Goal: Task Accomplishment & Management: Manage account settings

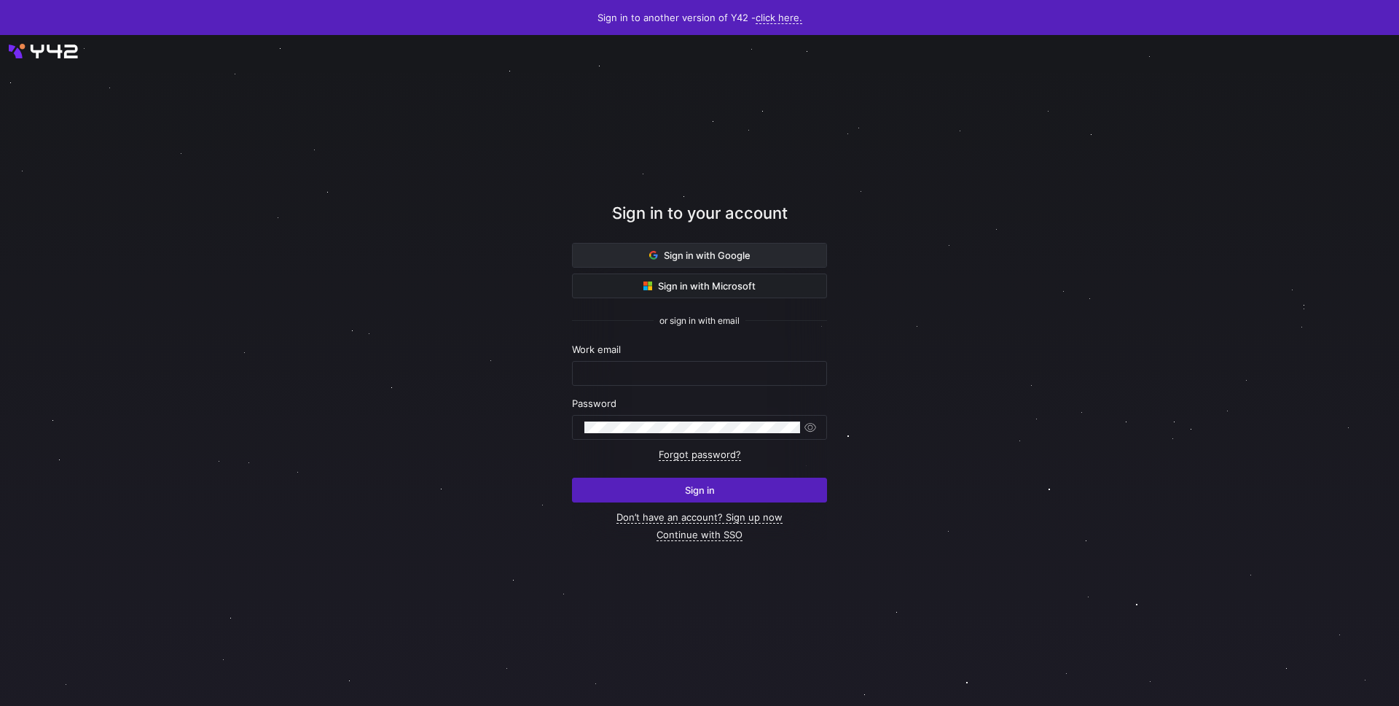
click at [769, 260] on span at bounding box center [700, 254] width 254 height 23
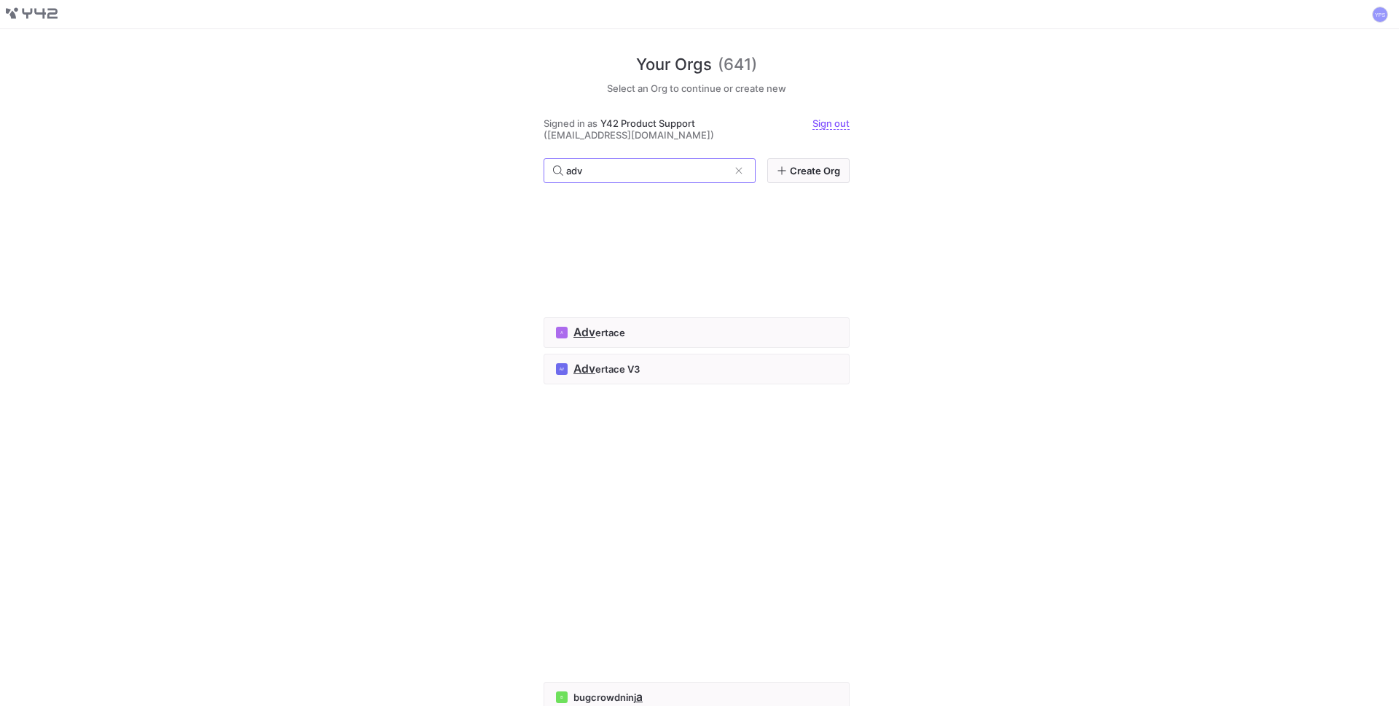
type input "adv"
click at [608, 325] on div "A ad skill" at bounding box center [696, 321] width 281 height 12
click at [600, 331] on span "ertace" at bounding box center [610, 333] width 30 height 12
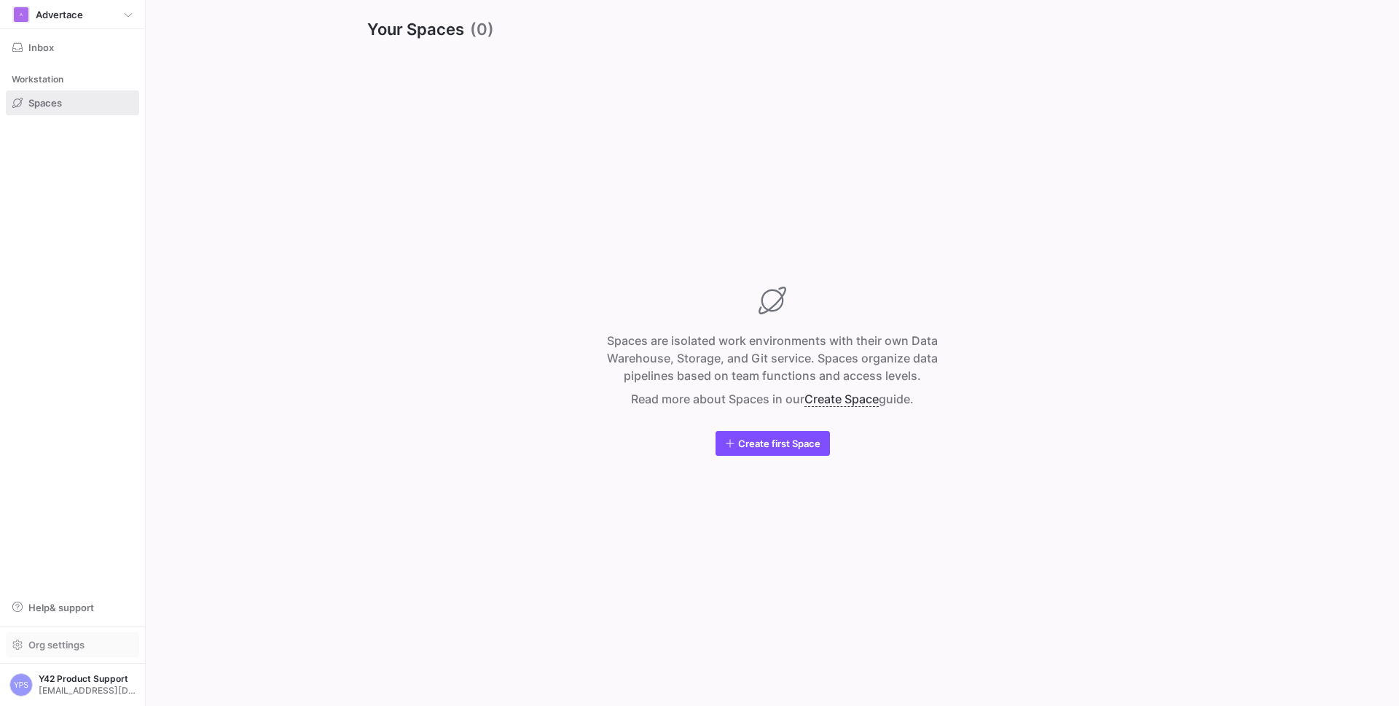
click at [47, 641] on span "Org settings" at bounding box center [56, 645] width 56 height 12
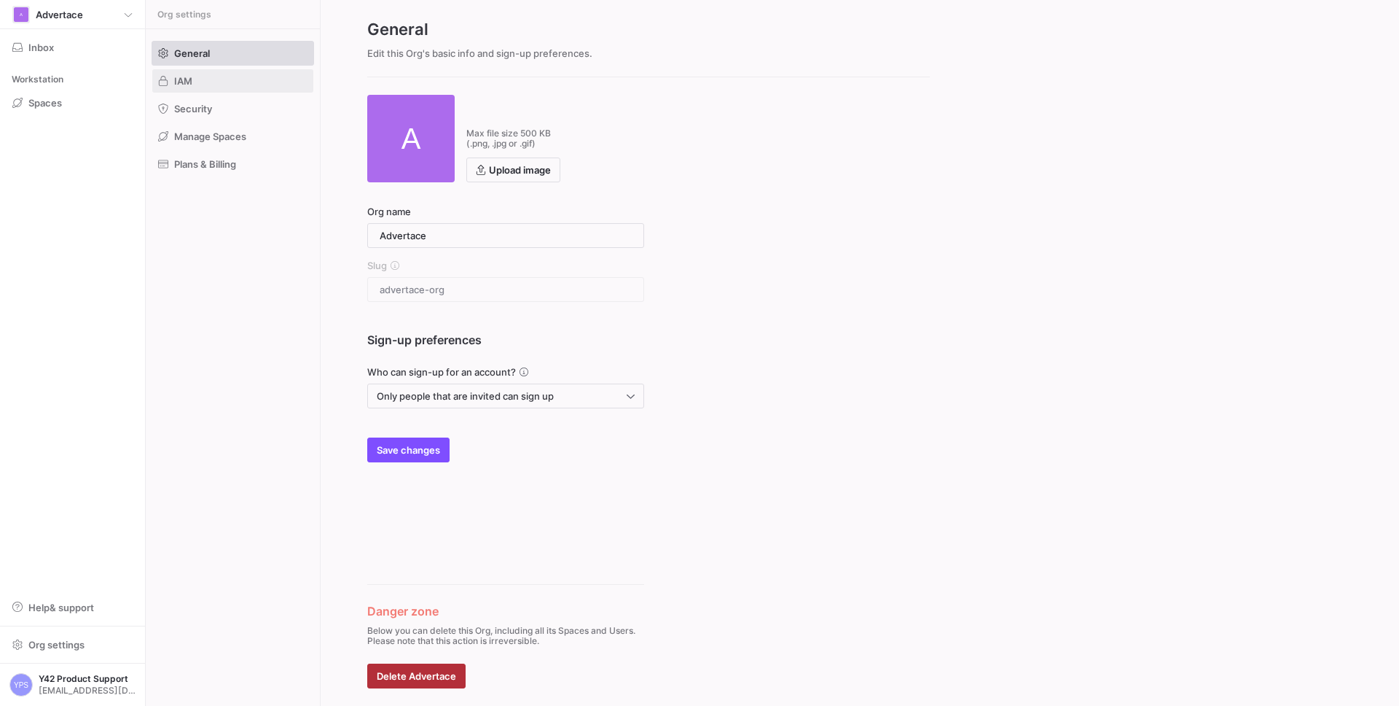
click at [201, 83] on span at bounding box center [232, 80] width 161 height 23
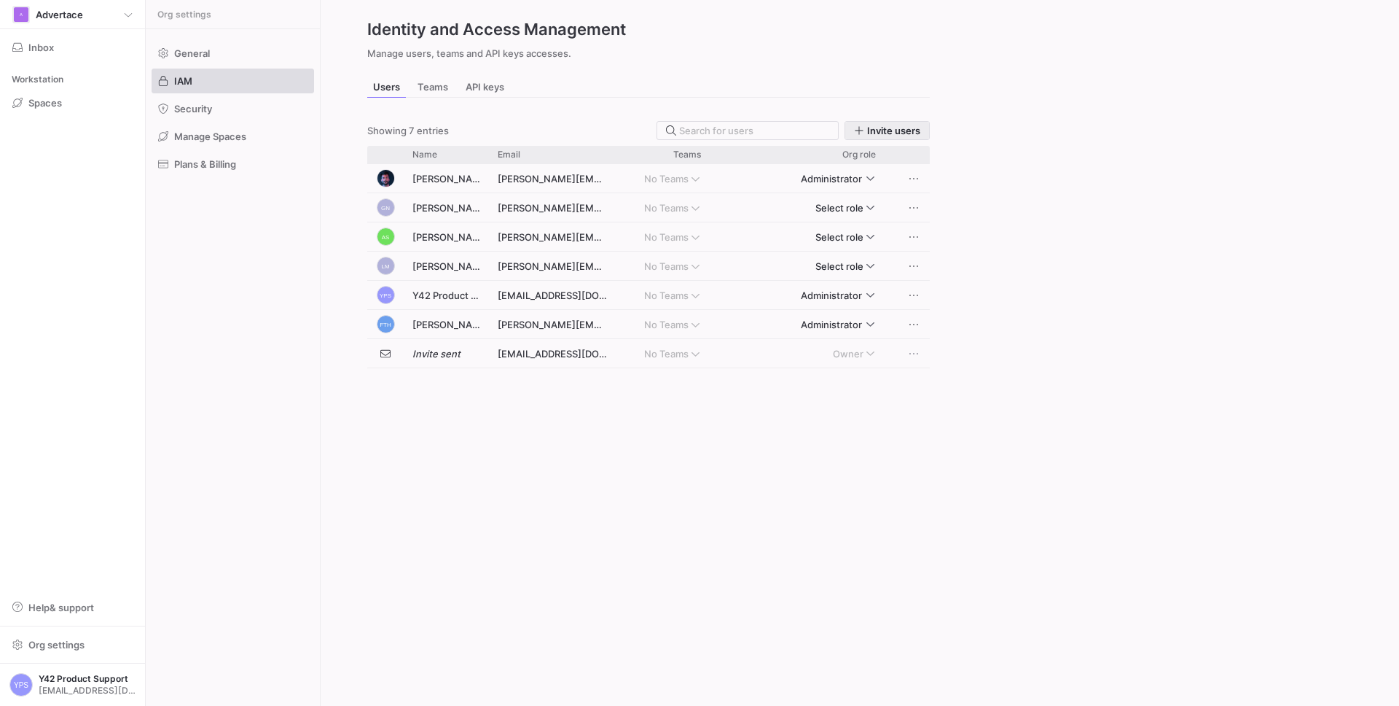
click at [885, 130] on span "Invite users" at bounding box center [893, 131] width 53 height 12
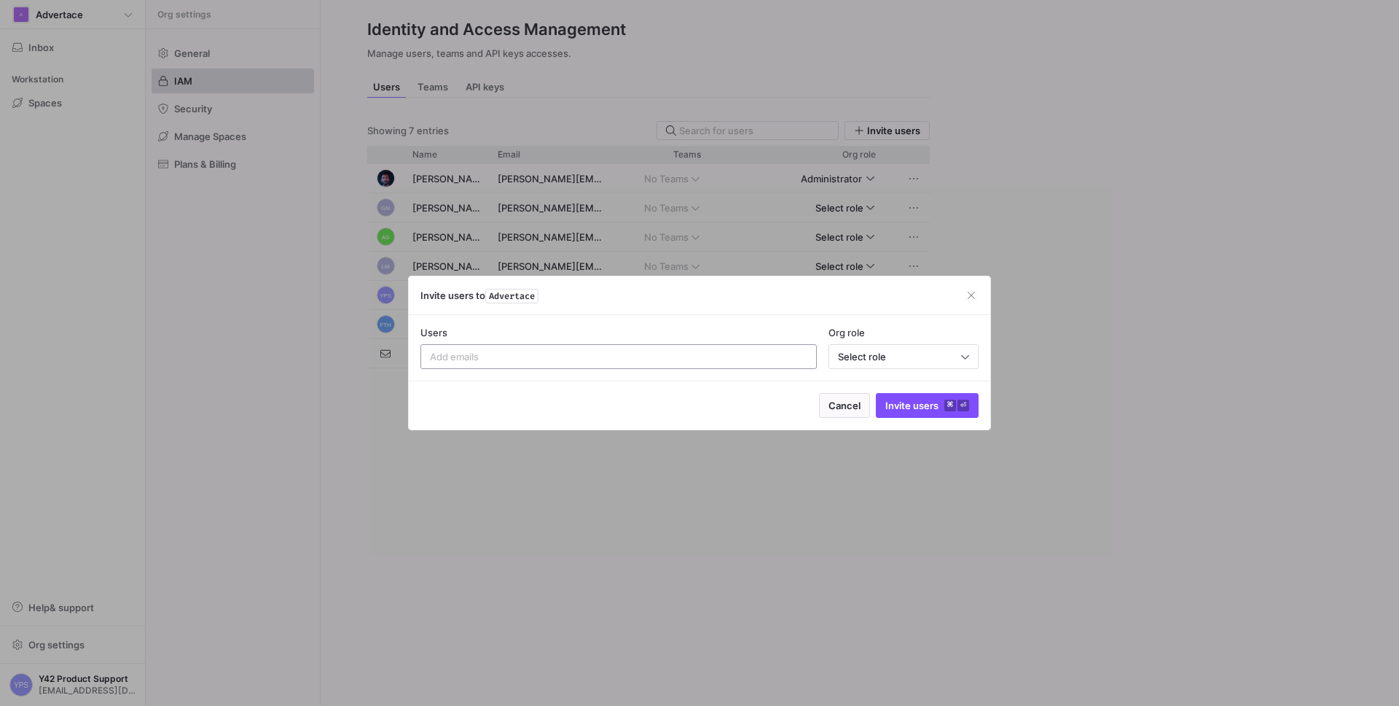
click at [698, 353] on input at bounding box center [619, 357] width 378 height 12
paste input "renate.perez@intermate.de"
type input "renate.perez@intermate.de"
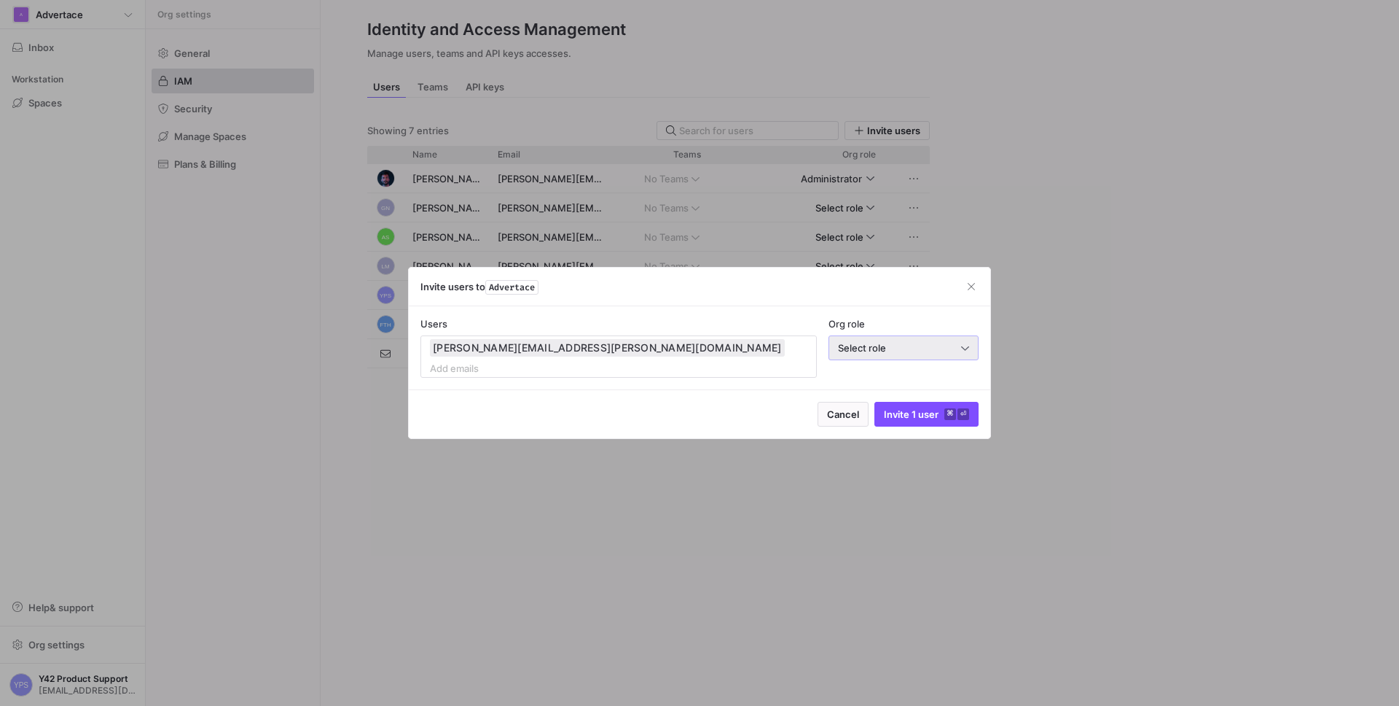
click at [903, 359] on div "Select role" at bounding box center [903, 347] width 131 height 23
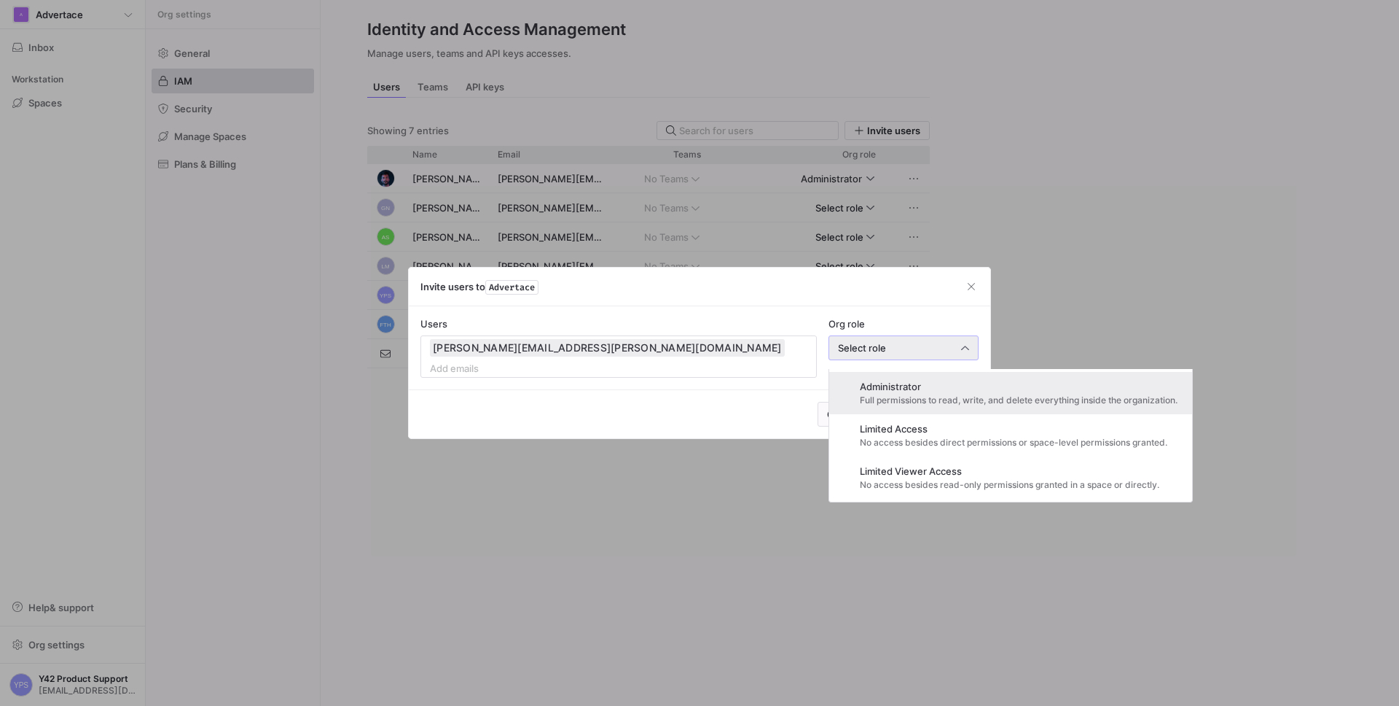
click at [894, 388] on span "Administrator" at bounding box center [1019, 386] width 318 height 12
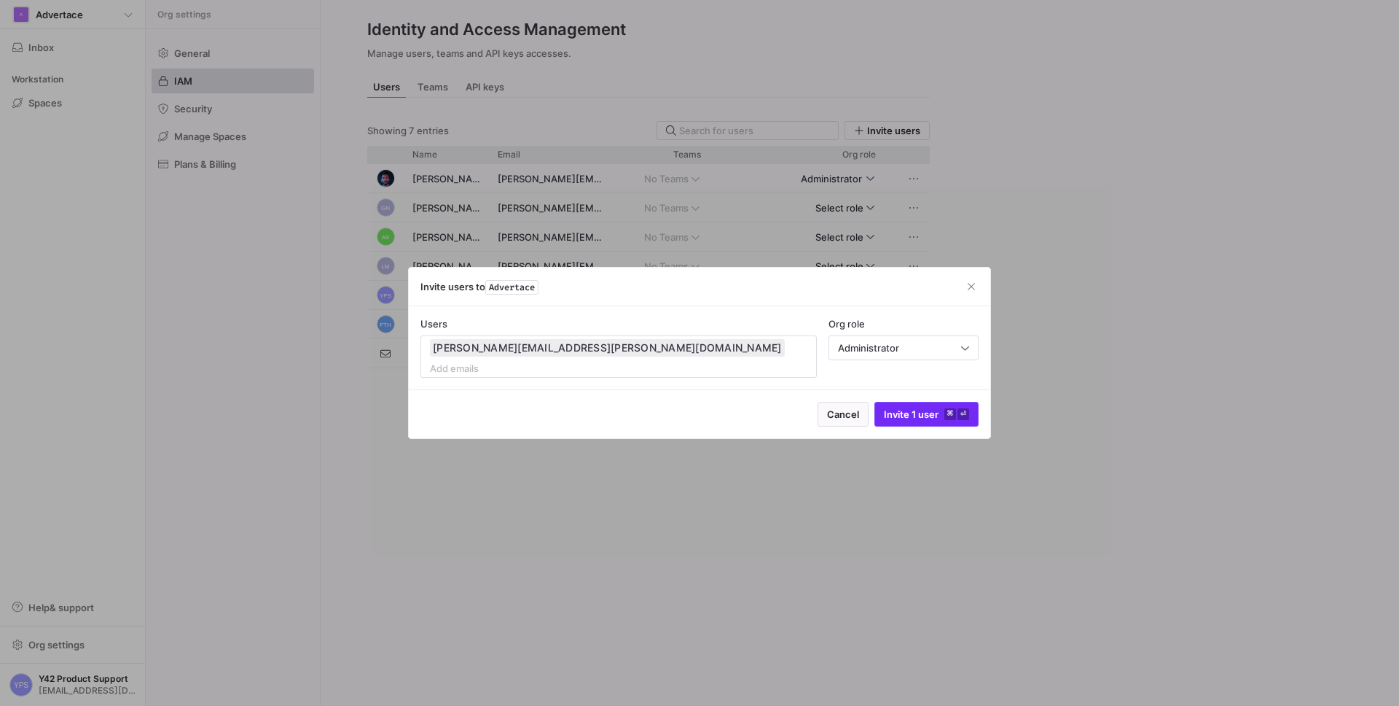
click at [915, 408] on span "Invite 1 user ⌘ ⏎" at bounding box center [926, 414] width 85 height 12
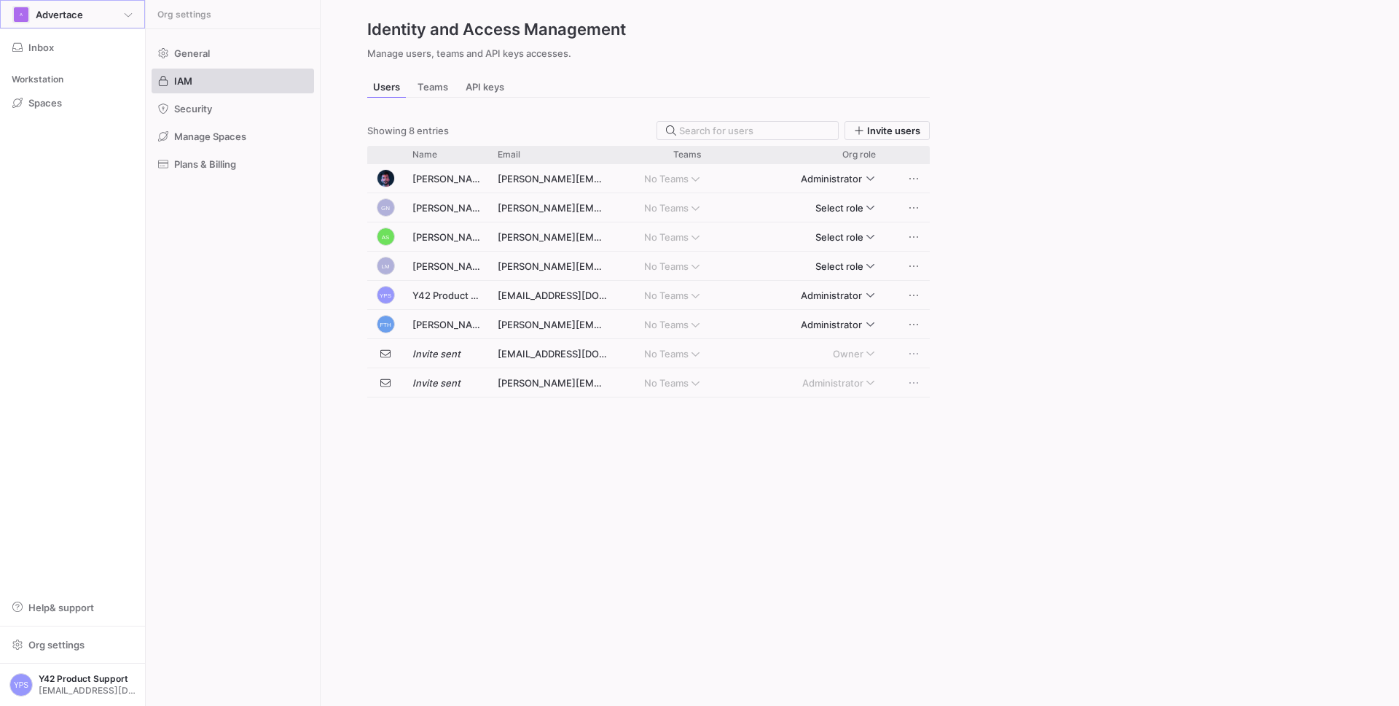
click at [75, 11] on span "Advertace" at bounding box center [59, 15] width 47 height 12
type input "adver"
click at [42, 110] on span "Advertace V3" at bounding box center [58, 105] width 62 height 12
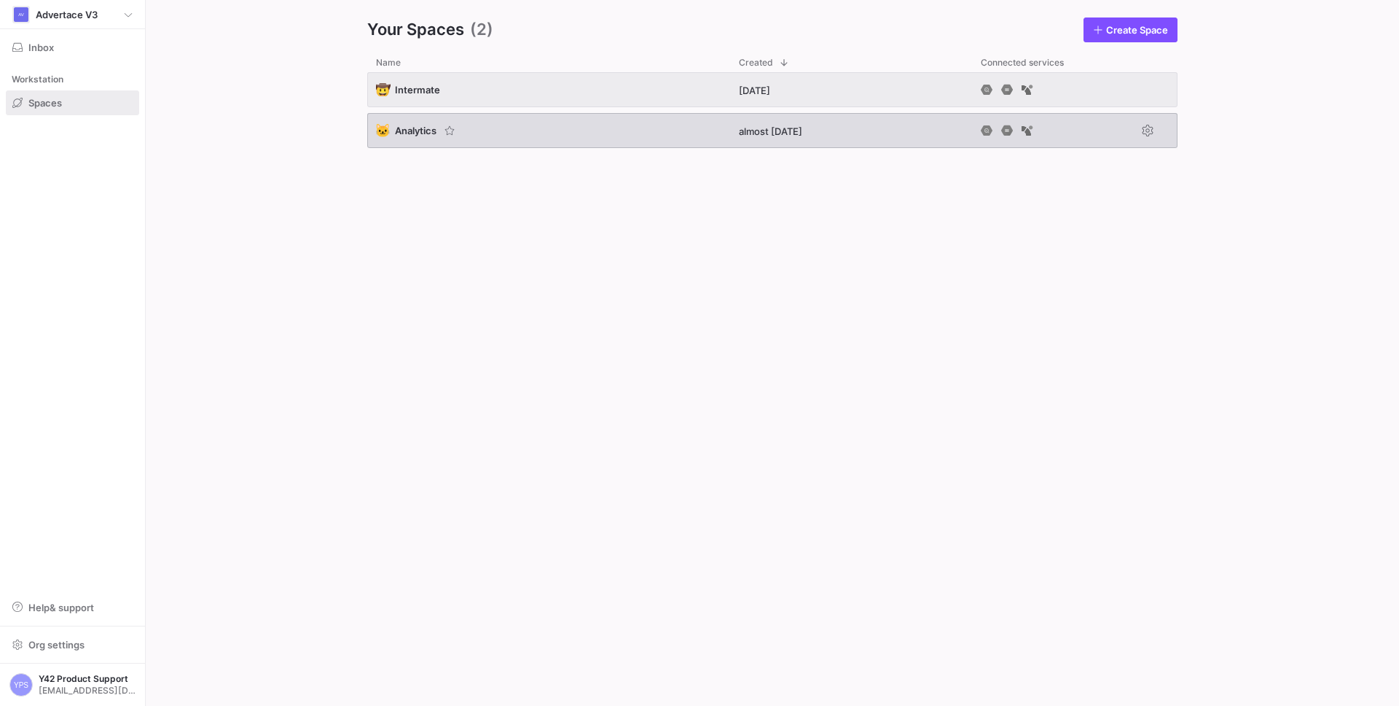
click at [479, 144] on div "🐱 Analytics" at bounding box center [548, 130] width 363 height 35
click at [508, 137] on div "🐱 Analytics" at bounding box center [548, 130] width 363 height 35
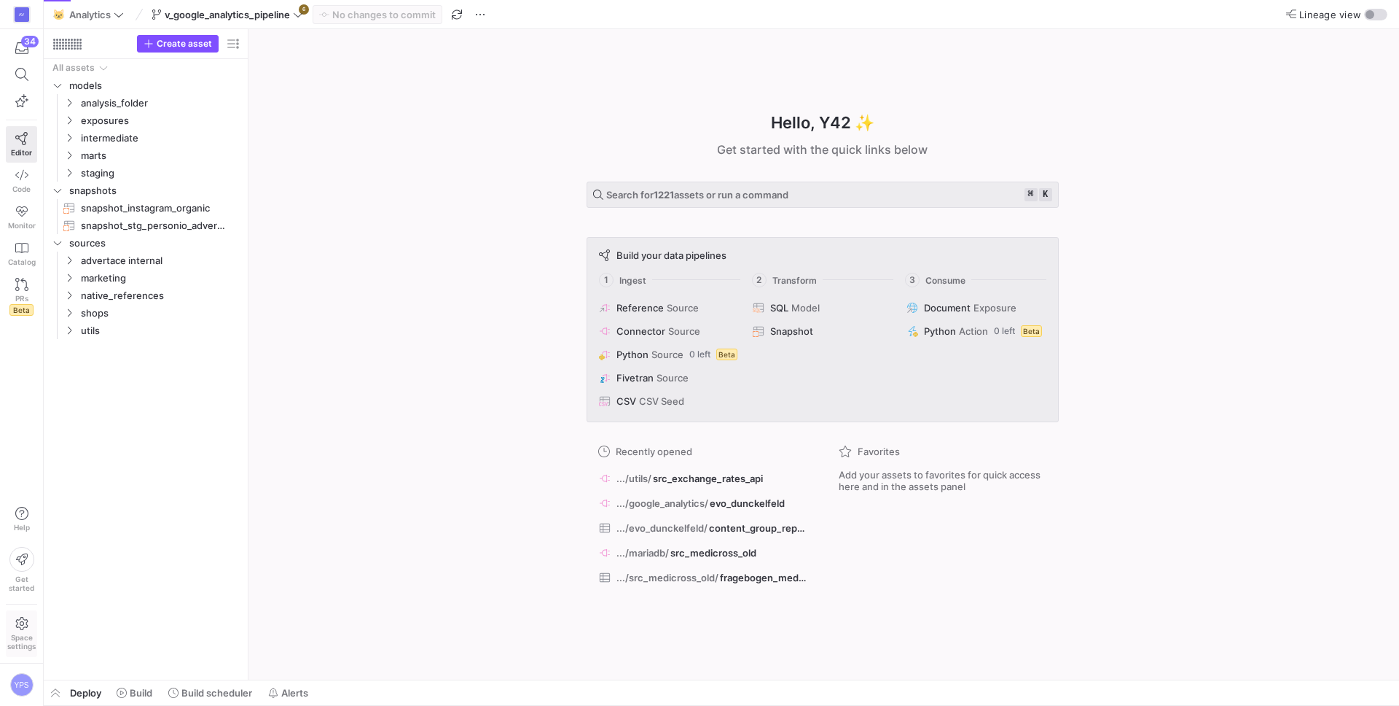
click at [17, 634] on span "Space settings" at bounding box center [21, 641] width 28 height 17
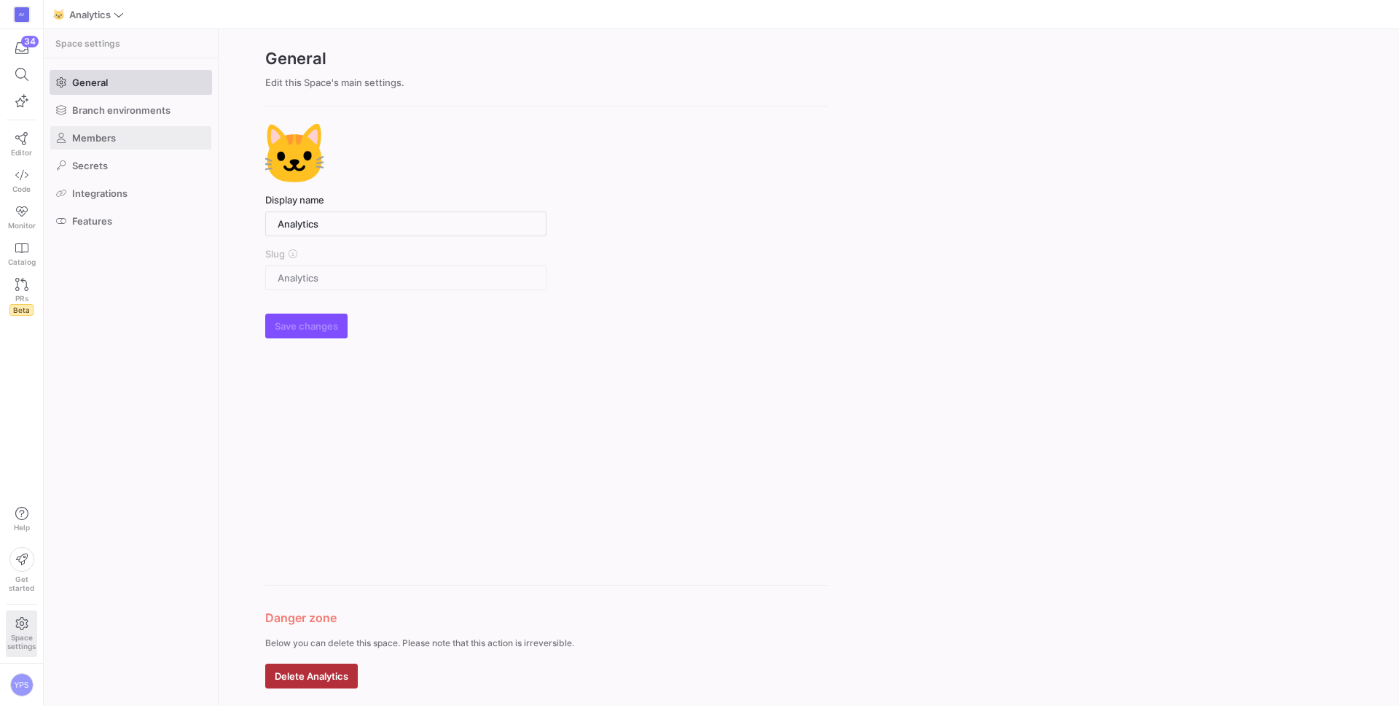
click at [123, 131] on span at bounding box center [130, 137] width 161 height 23
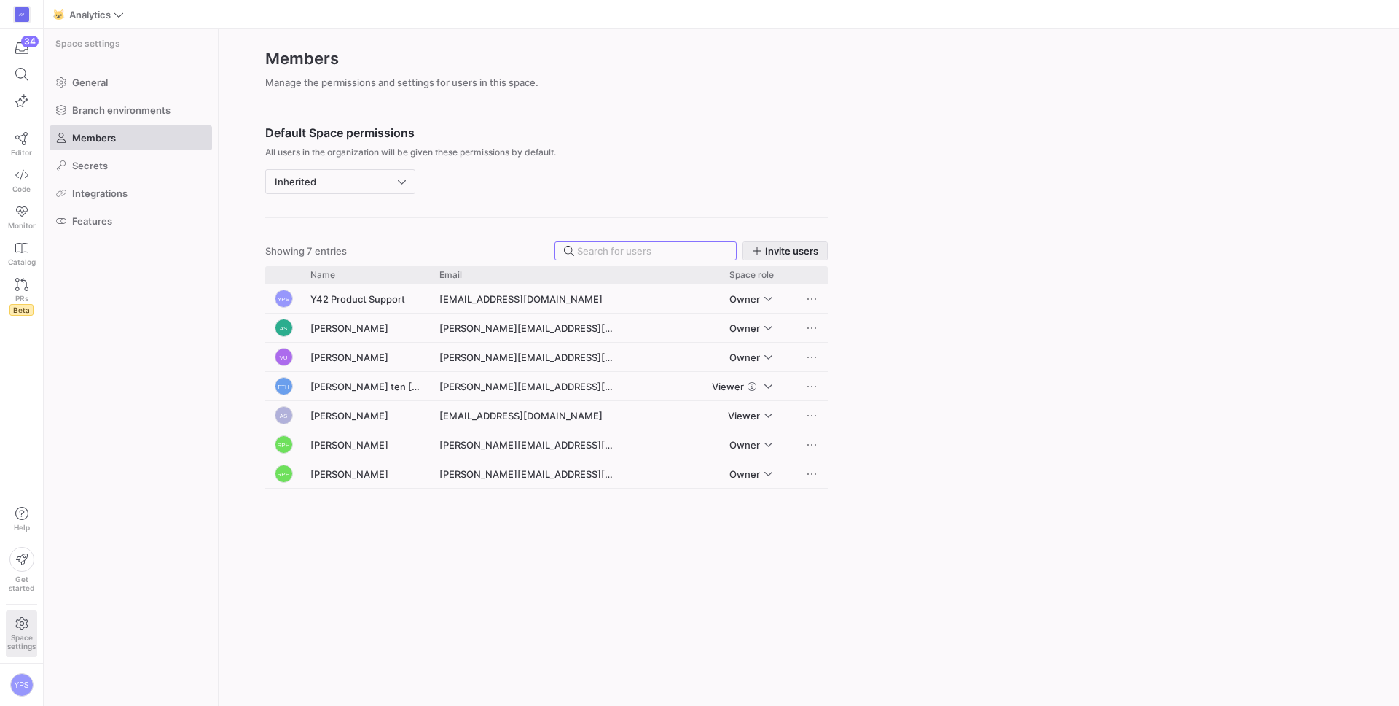
click at [763, 253] on span "Invite users" at bounding box center [785, 251] width 66 height 12
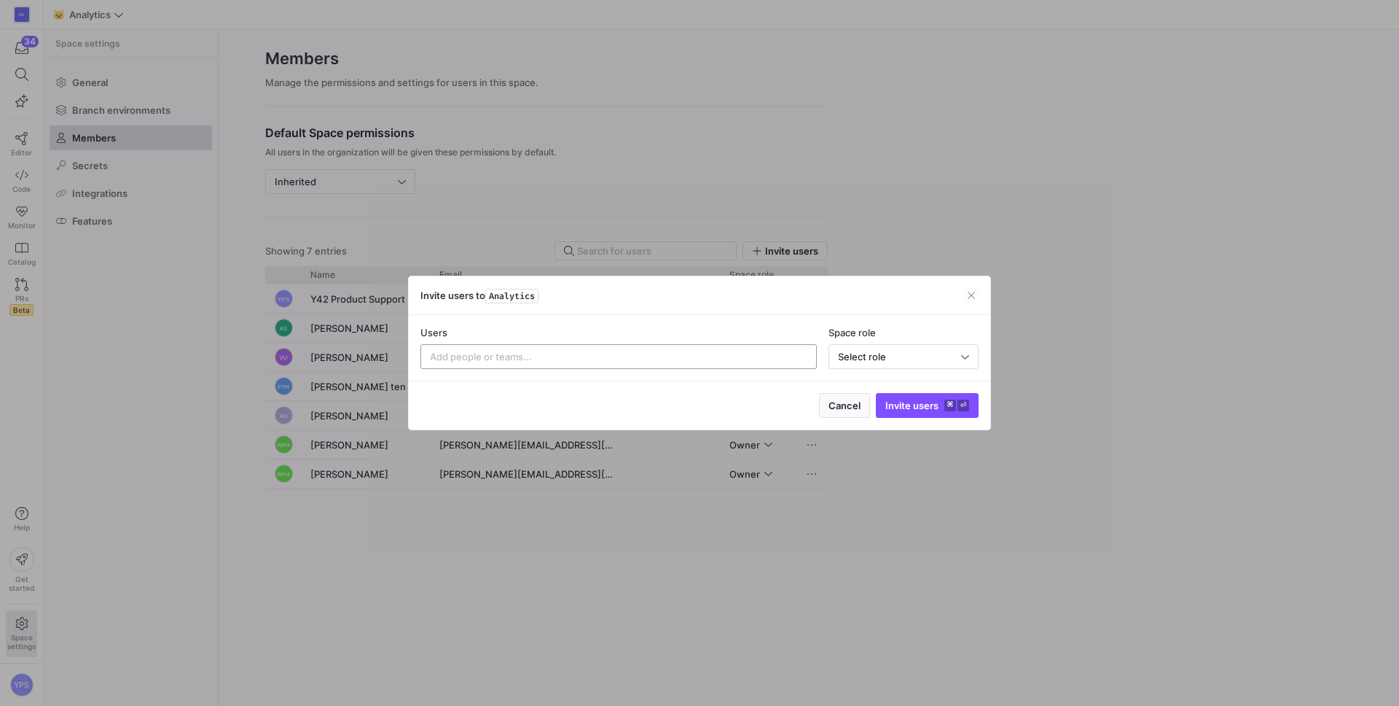
click at [585, 351] on input at bounding box center [619, 357] width 378 height 12
paste input "renate.perez@intermate.de"
type input "renate.perez@intermate.de"
click at [854, 356] on span "Select role" at bounding box center [862, 357] width 48 height 12
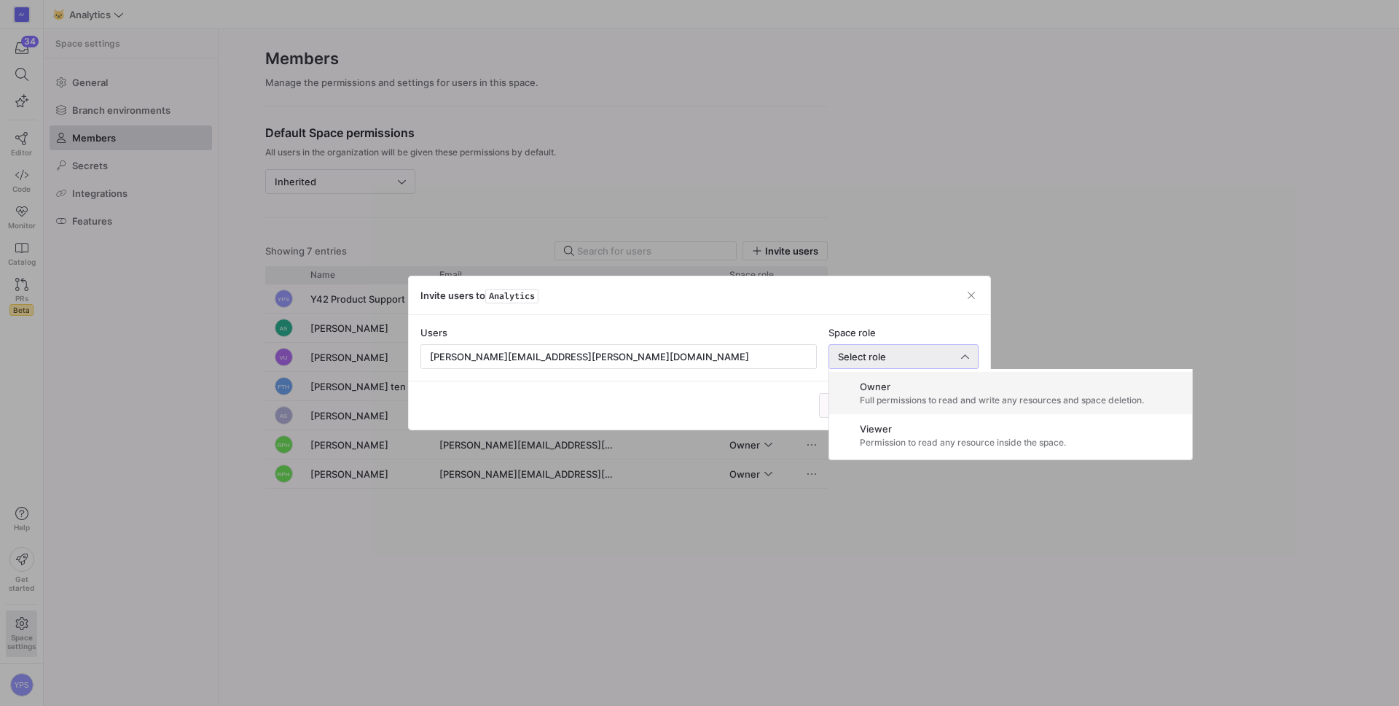
click at [754, 396] on div at bounding box center [699, 353] width 1399 height 706
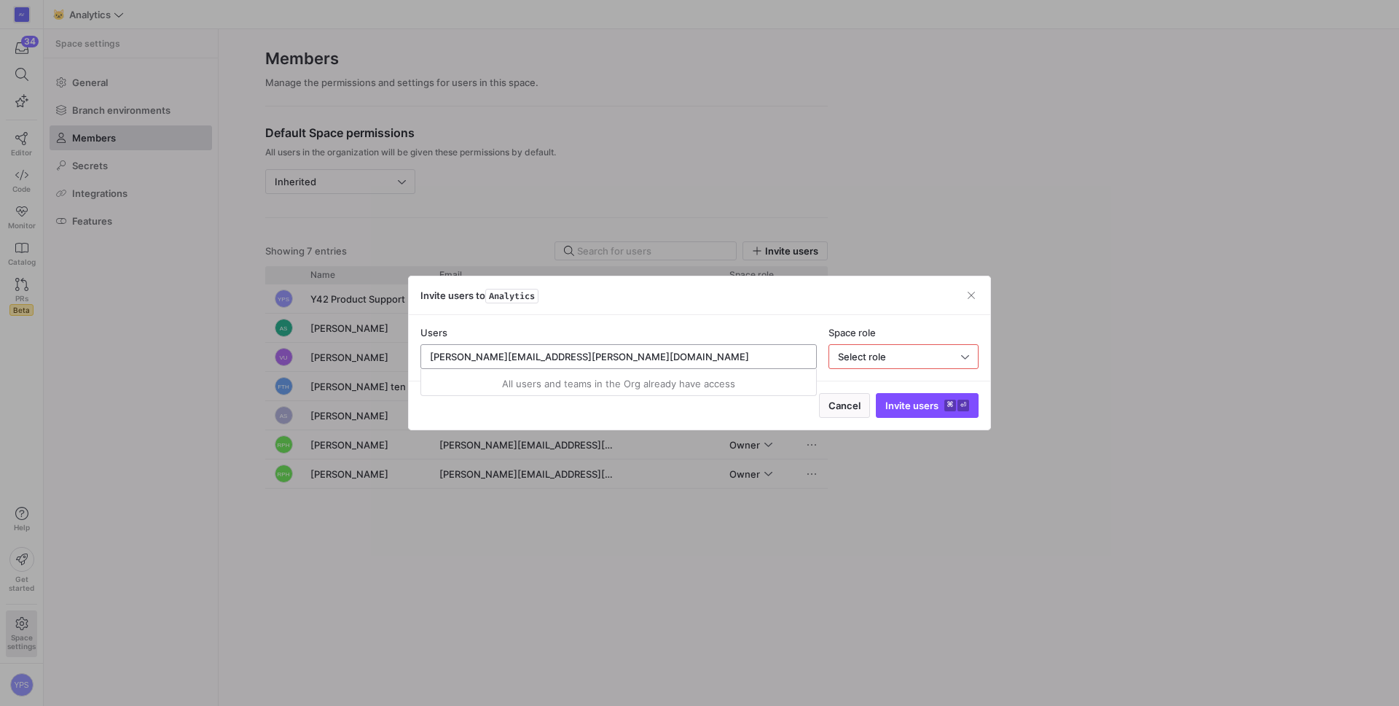
click at [786, 358] on input "renate.perez@intermate.de" at bounding box center [619, 357] width 378 height 12
click at [879, 365] on div "Select role" at bounding box center [903, 356] width 131 height 23
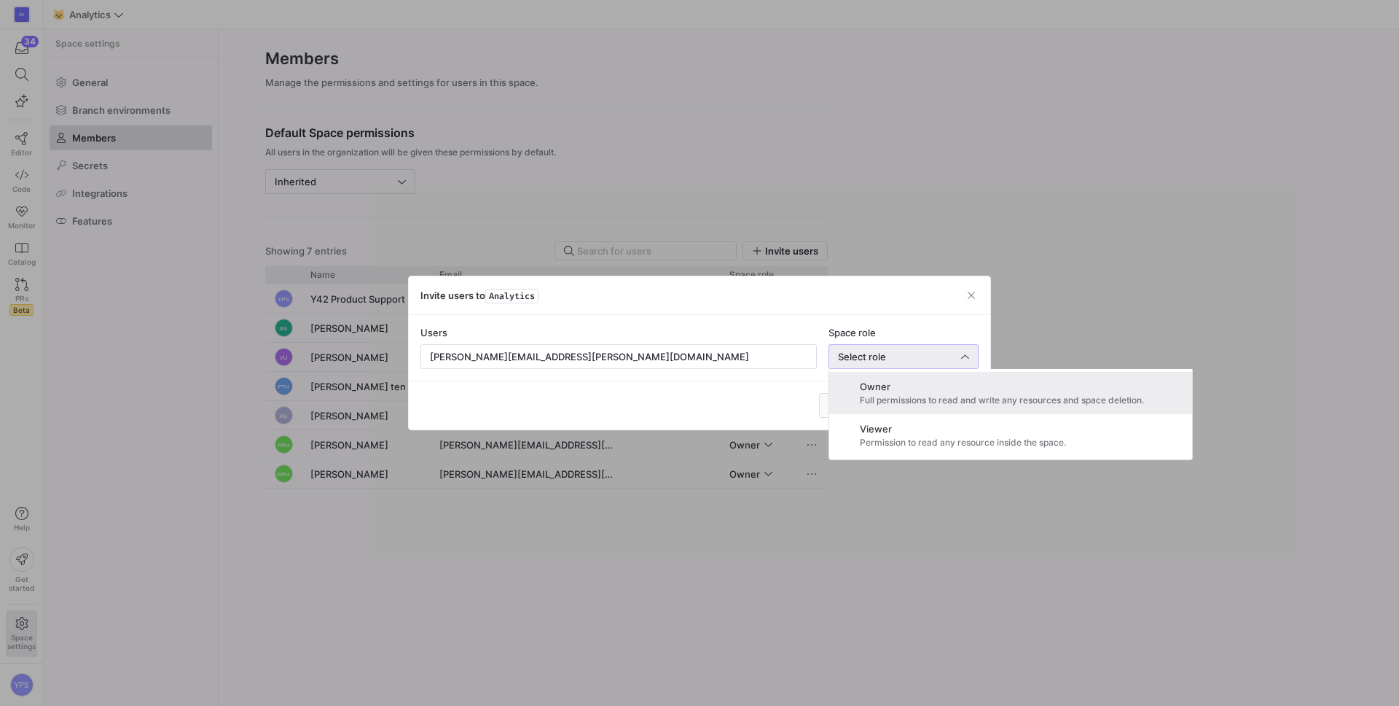
click at [883, 402] on span "Full permissions to read and write any resources and space deletion." at bounding box center [1002, 400] width 284 height 10
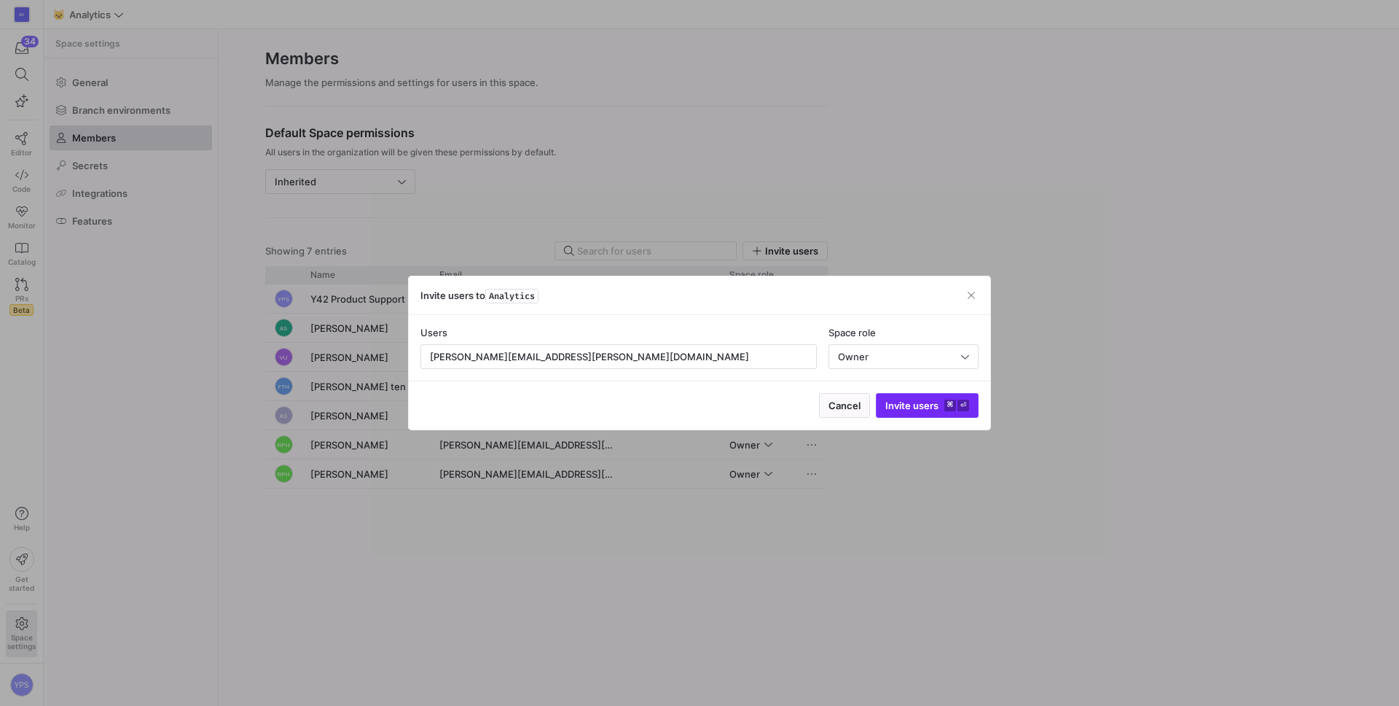
click at [918, 408] on span "Invite users ⌘ ⏎" at bounding box center [928, 405] width 84 height 12
click at [664, 358] on input "renate.perez@intermate.de" at bounding box center [619, 357] width 378 height 12
click at [975, 294] on span "button" at bounding box center [971, 295] width 15 height 15
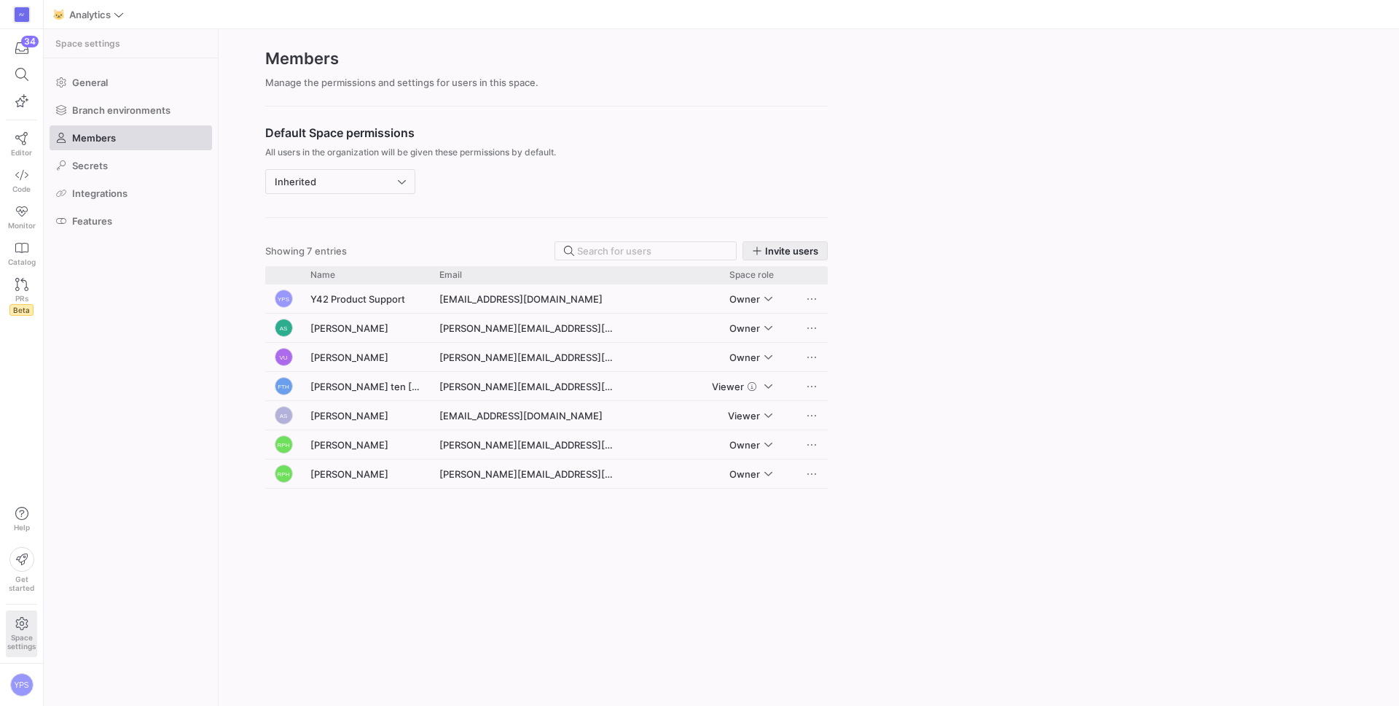
click at [783, 256] on span "Invite users" at bounding box center [791, 251] width 53 height 12
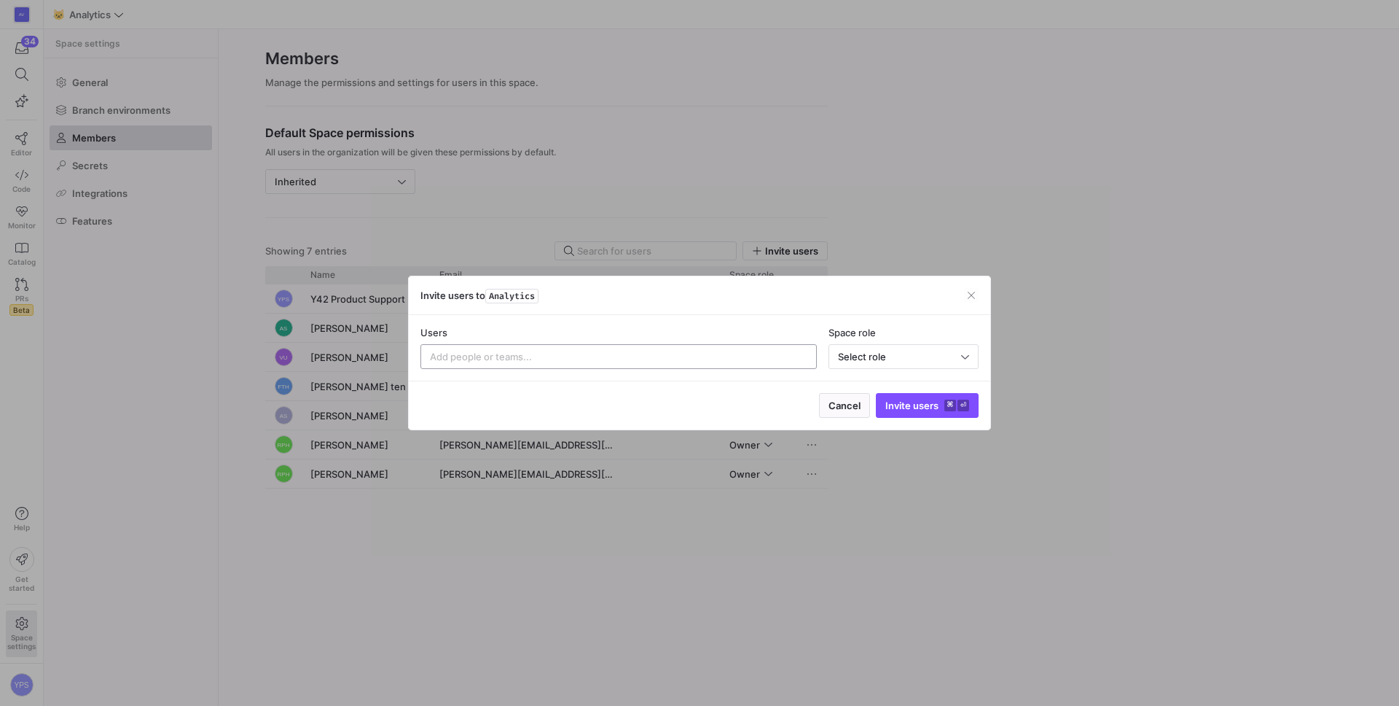
click at [664, 357] on input at bounding box center [619, 357] width 378 height 12
click at [663, 357] on input at bounding box center [619, 357] width 378 height 12
click at [571, 505] on div at bounding box center [699, 353] width 1399 height 706
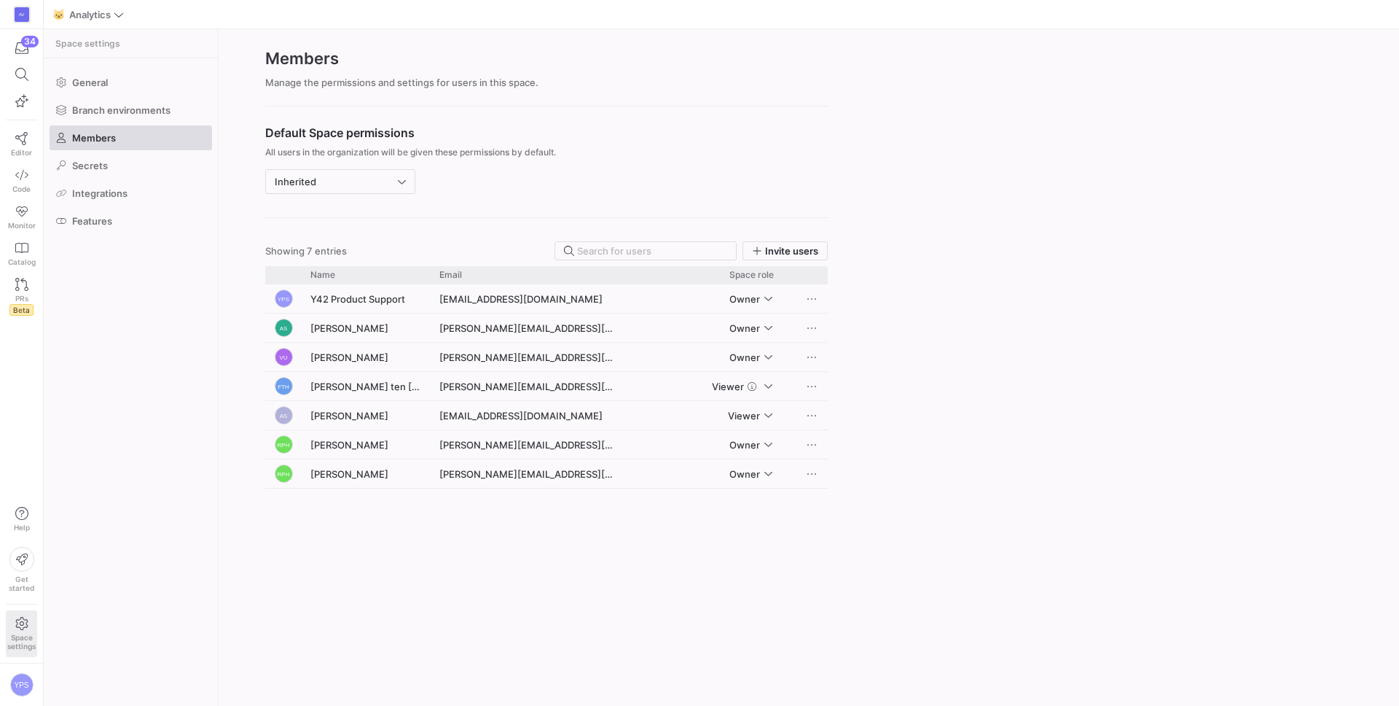
click at [31, 628] on span "Space settings" at bounding box center [21, 634] width 28 height 34
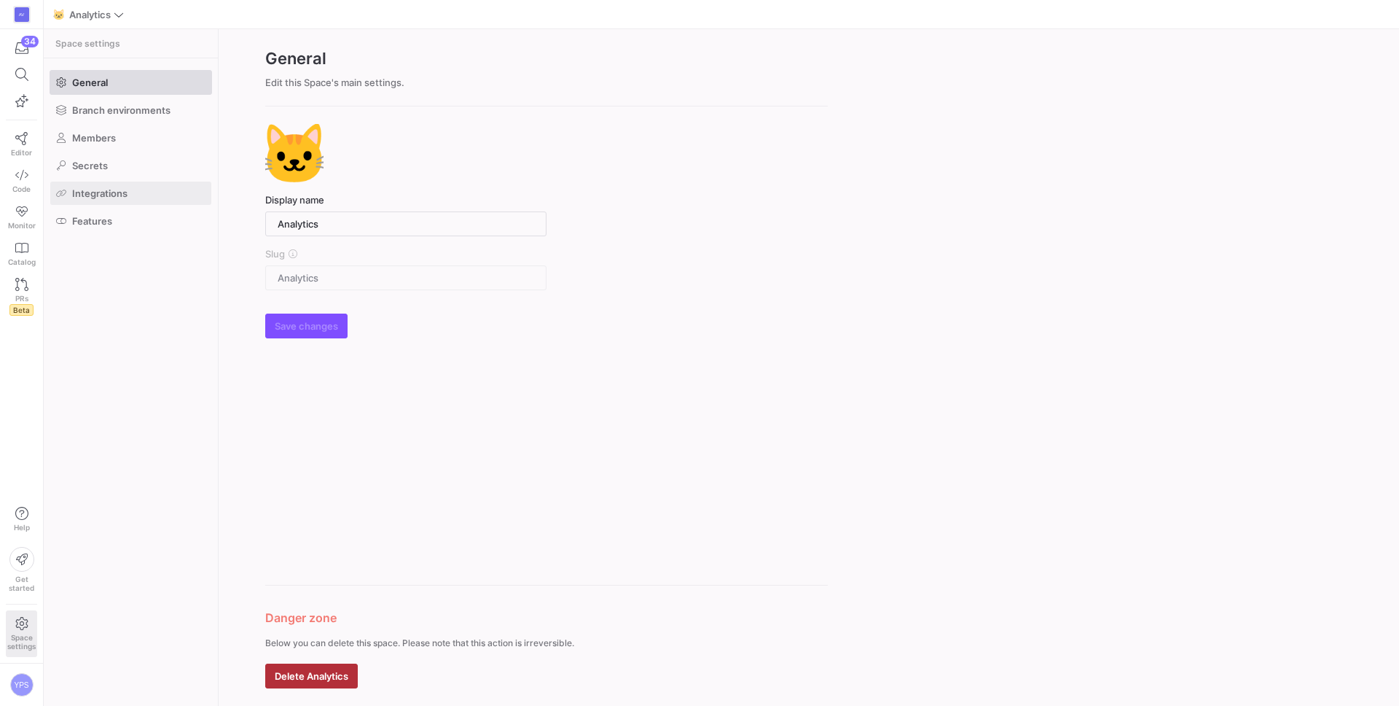
click at [110, 191] on span "Integrations" at bounding box center [99, 193] width 55 height 12
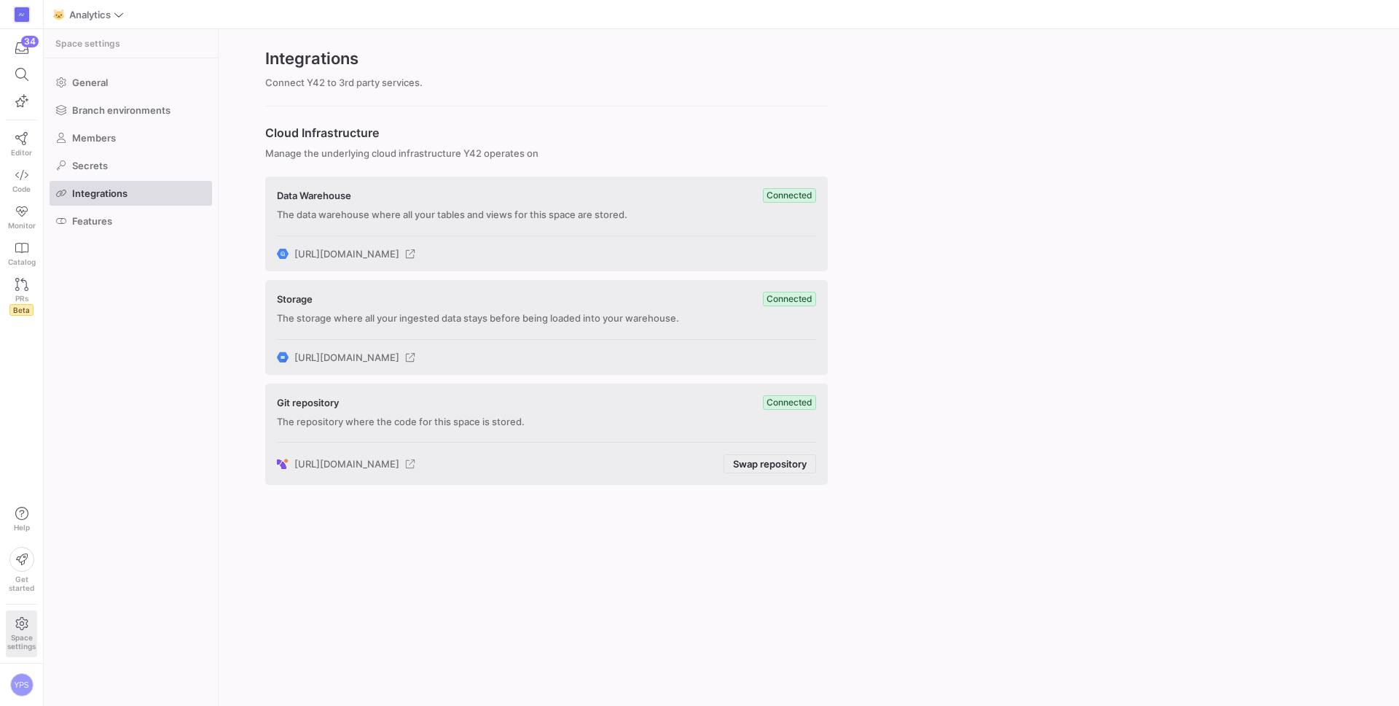
click at [415, 462] on icon at bounding box center [410, 463] width 9 height 9
click at [684, 543] on div "Integrations Connect Y42 to 3rd party services. Cloud Infrastructure Manage the…" at bounding box center [809, 367] width 1181 height 676
click at [415, 463] on icon at bounding box center [410, 463] width 10 height 10
click at [26, 144] on icon at bounding box center [21, 138] width 13 height 13
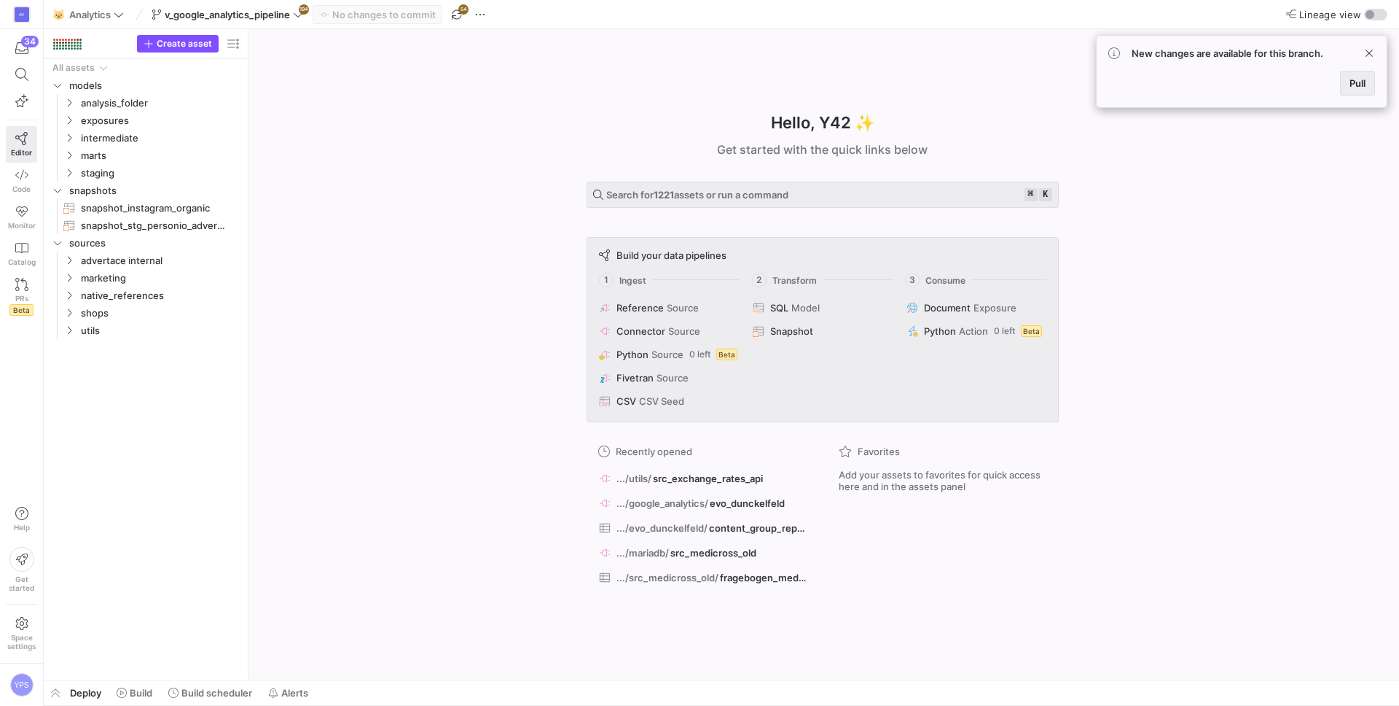
click at [1362, 74] on span at bounding box center [1358, 82] width 34 height 23
